Goal: Task Accomplishment & Management: Complete application form

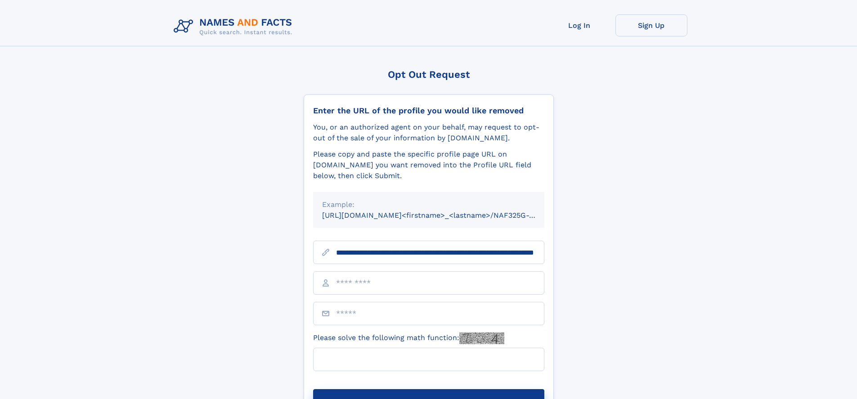
scroll to position [0, 95]
type input "**********"
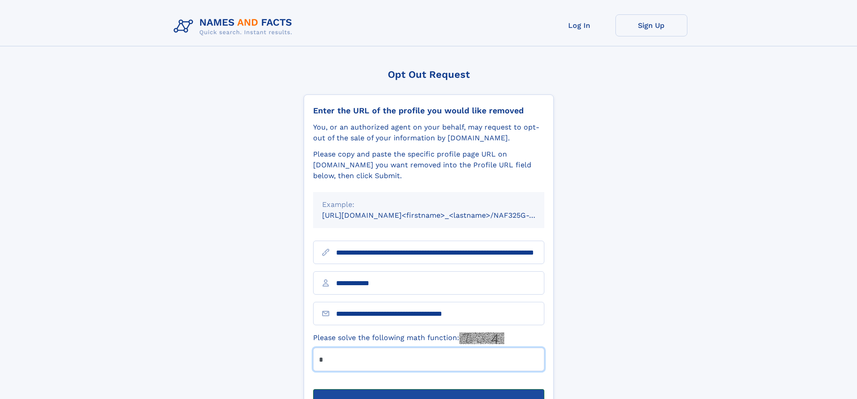
type input "*"
click at [428, 389] on button "Submit Opt Out Request" at bounding box center [428, 403] width 231 height 29
